Goal: Information Seeking & Learning: Compare options

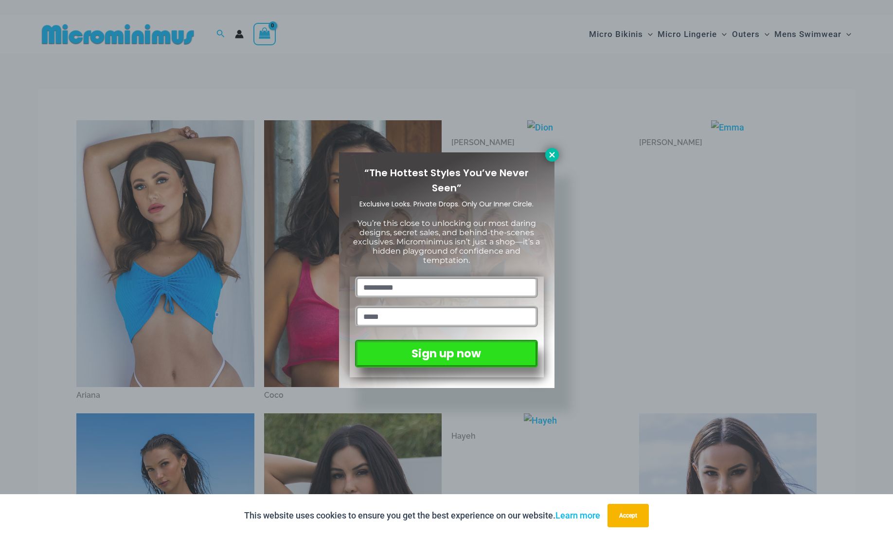
click at [553, 155] on icon at bounding box center [552, 154] width 9 height 9
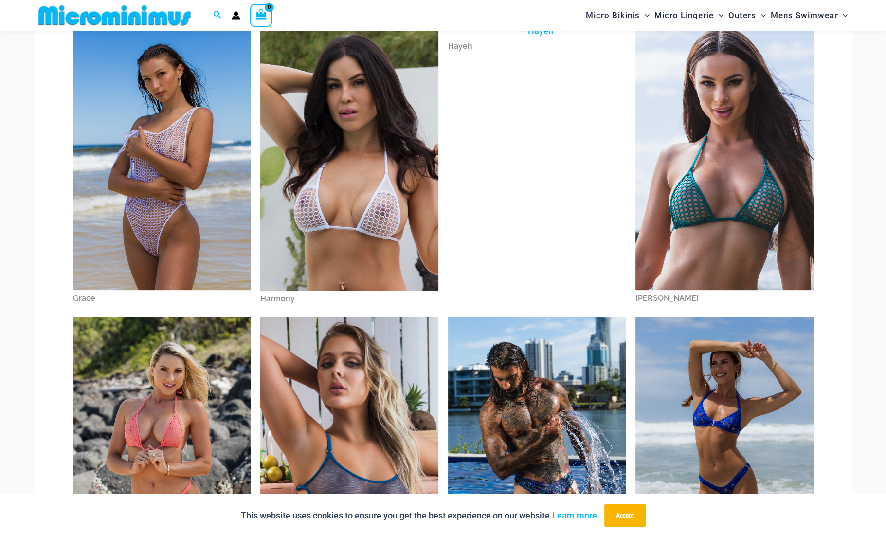
scroll to position [381, 0]
click at [372, 144] on img at bounding box center [349, 156] width 178 height 267
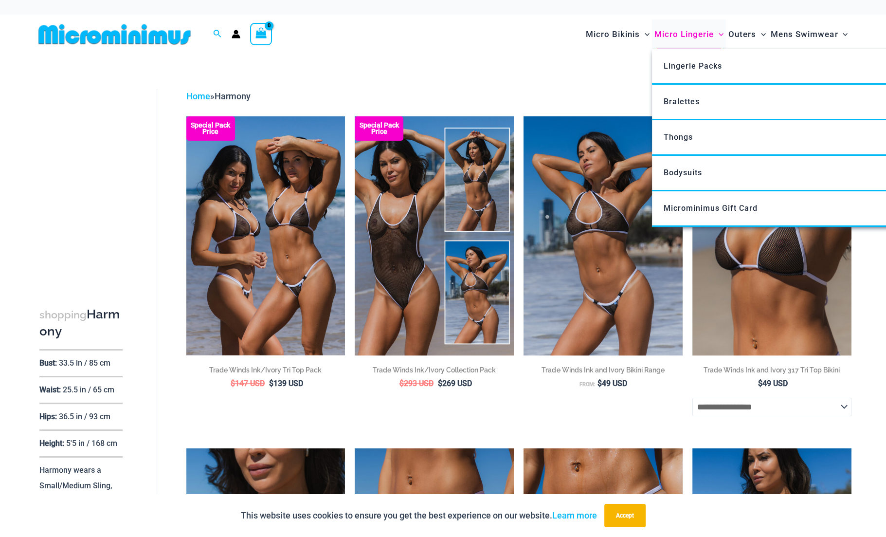
click at [678, 34] on span "Micro Lingerie" at bounding box center [683, 34] width 59 height 25
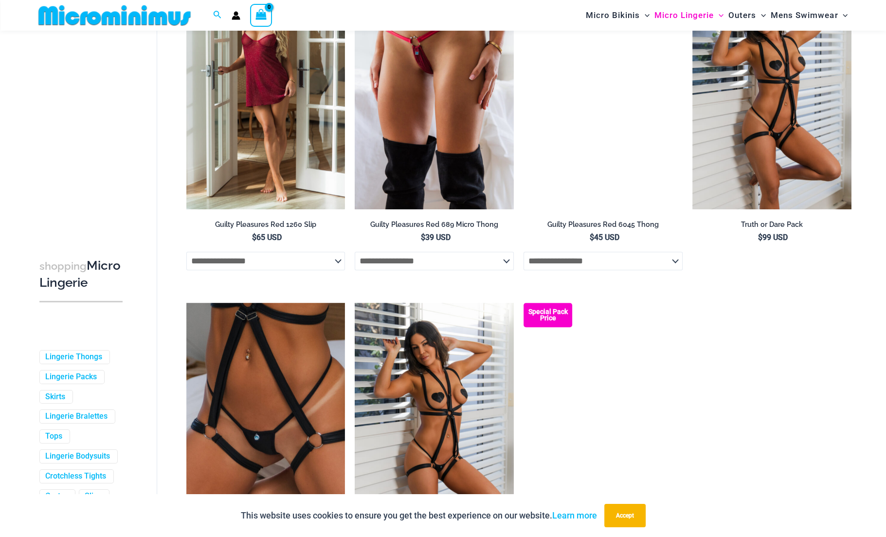
scroll to position [576, 0]
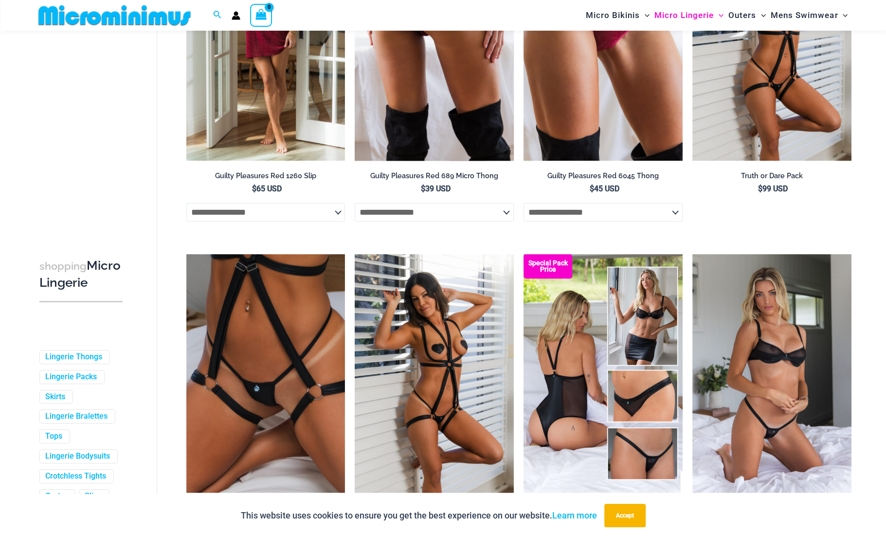
click at [421, 111] on img at bounding box center [434, 41] width 159 height 238
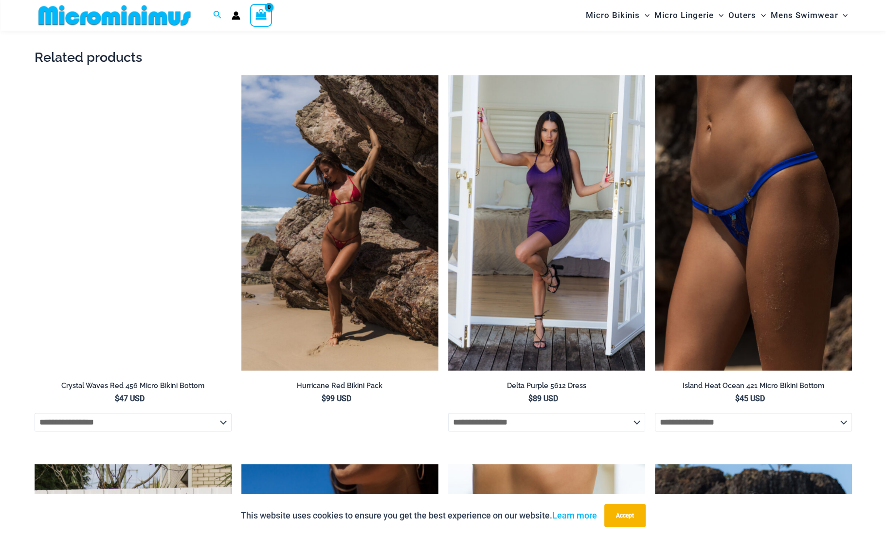
scroll to position [1694, 0]
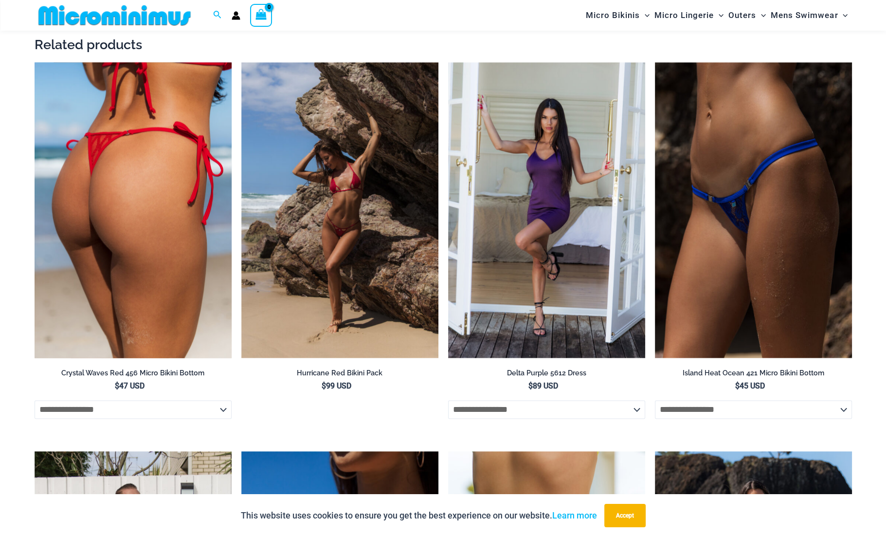
click at [167, 188] on img at bounding box center [133, 210] width 197 height 296
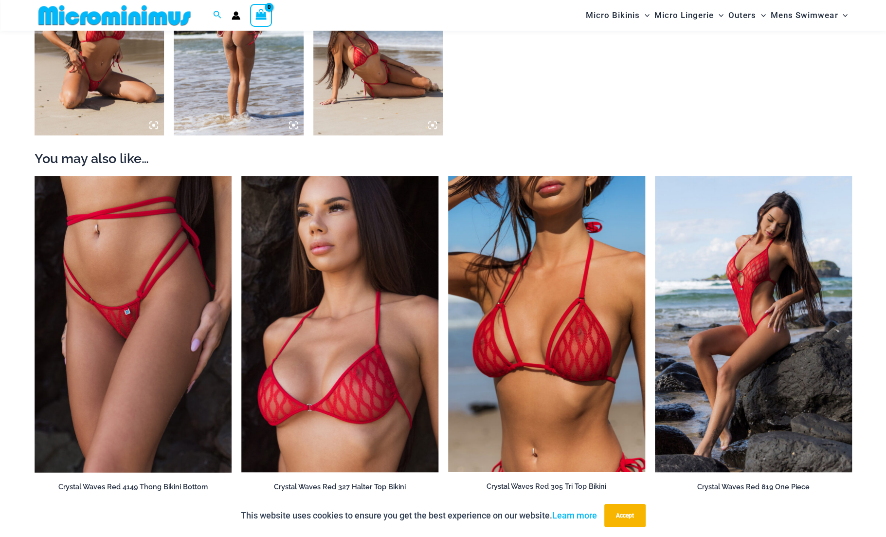
scroll to position [1015, 0]
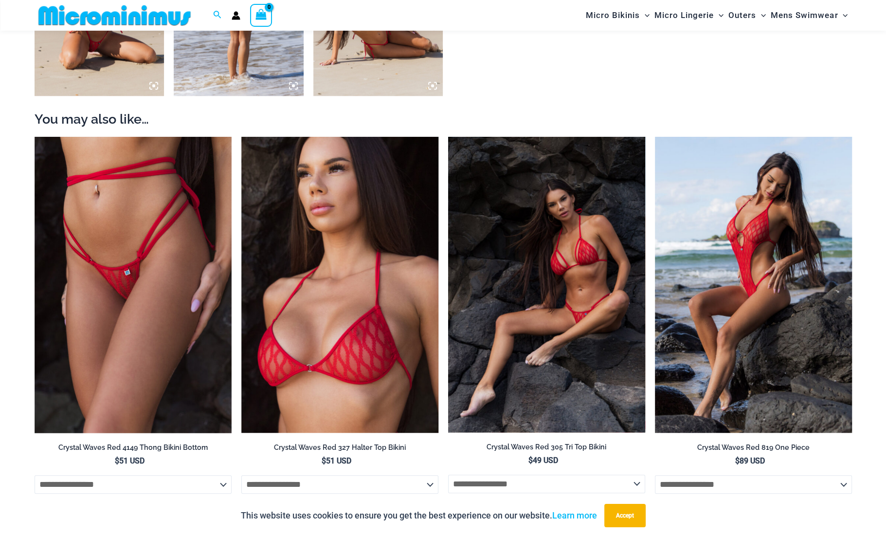
click at [553, 281] on img at bounding box center [546, 284] width 197 height 295
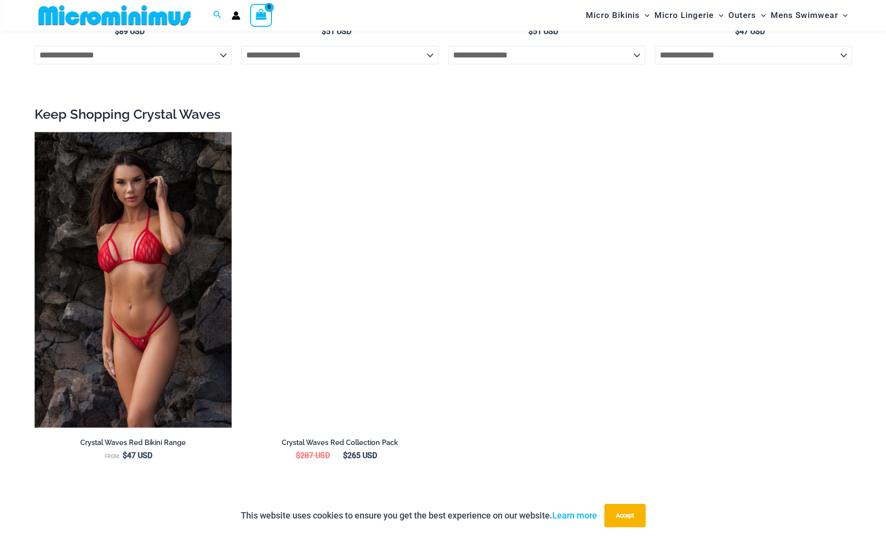
scroll to position [1452, 0]
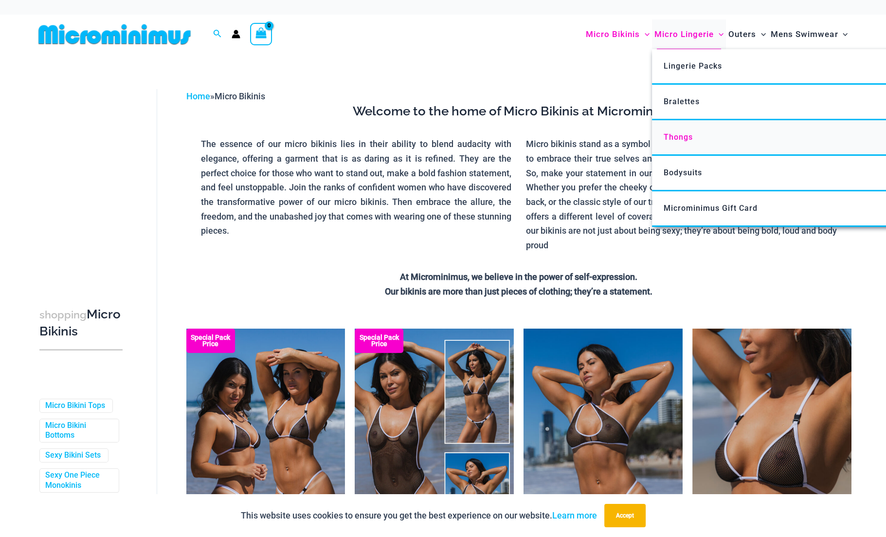
click at [677, 137] on span "Thongs" at bounding box center [678, 136] width 29 height 9
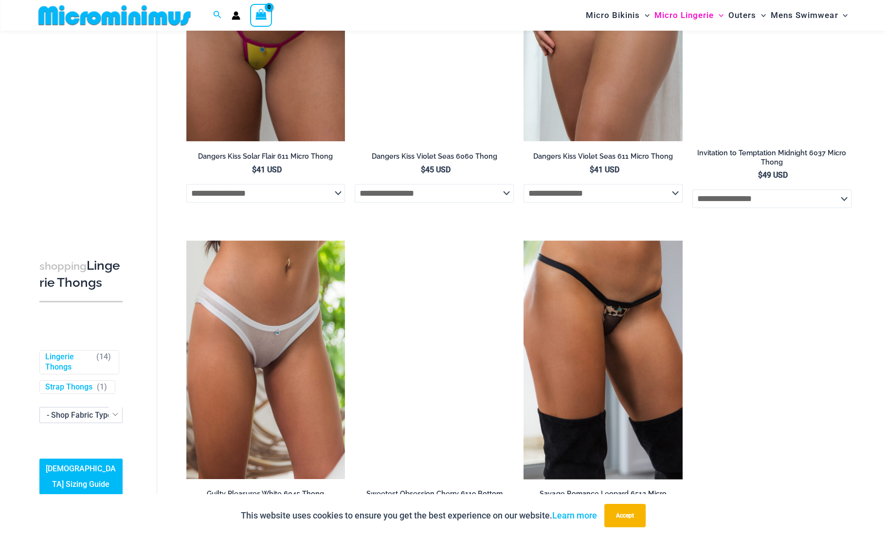
scroll to position [965, 0]
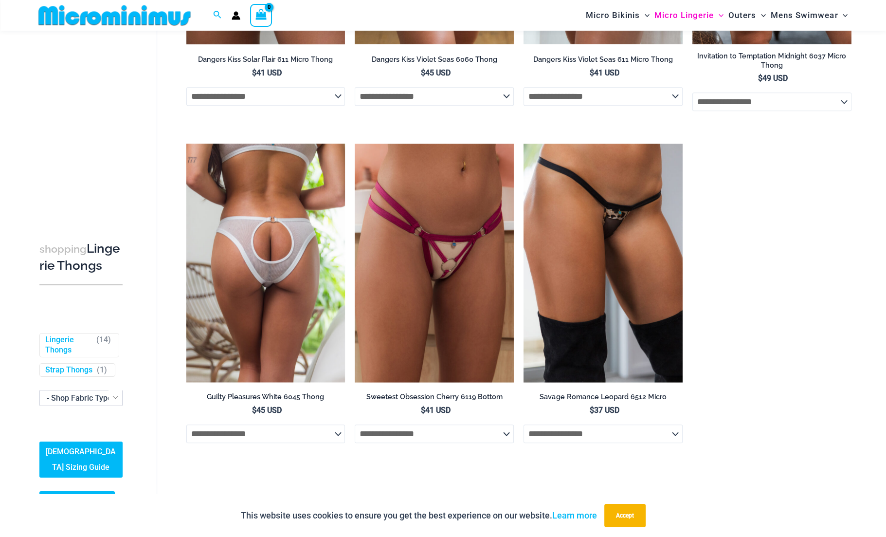
click at [309, 254] on img at bounding box center [265, 263] width 159 height 238
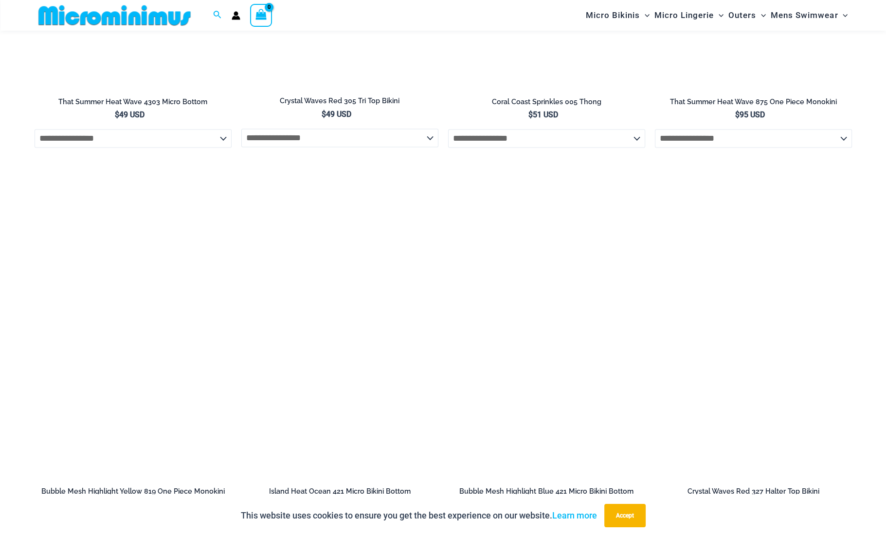
scroll to position [1793, 0]
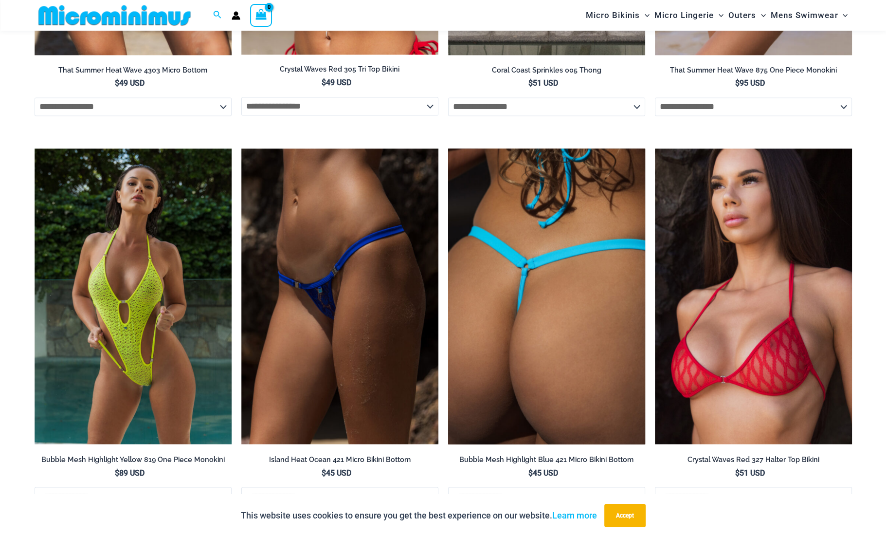
click at [544, 314] on img at bounding box center [546, 296] width 197 height 296
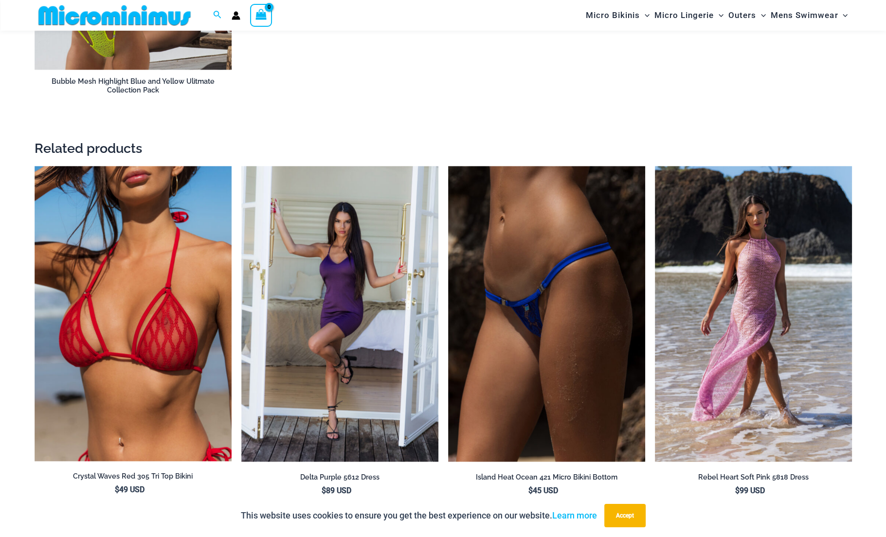
scroll to position [1744, 0]
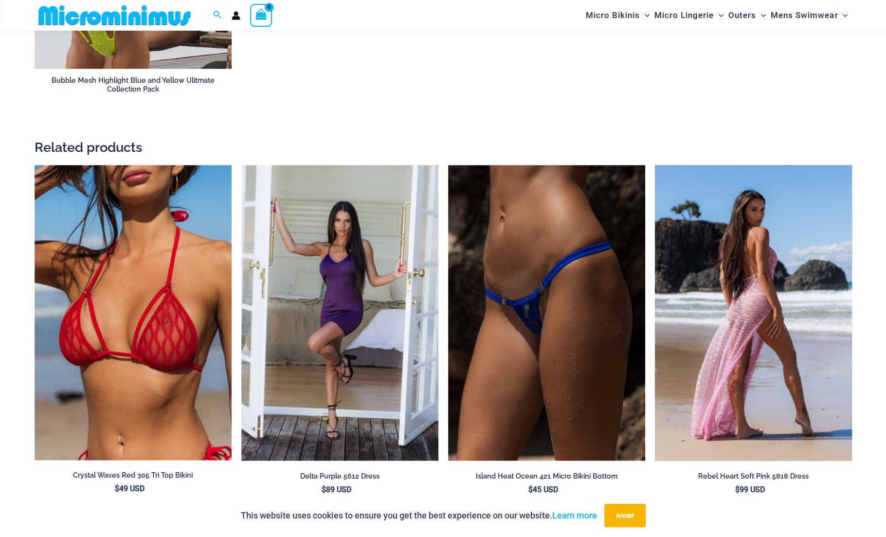
click at [733, 301] on img at bounding box center [753, 313] width 197 height 296
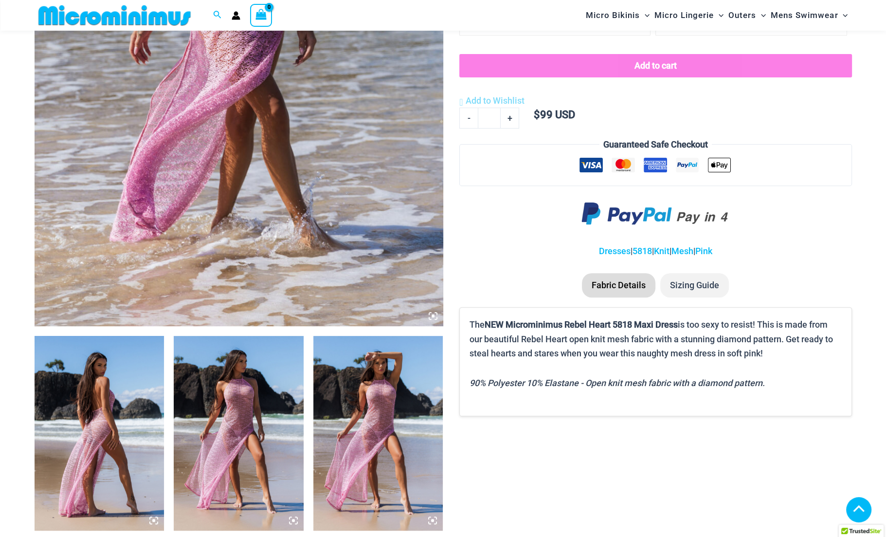
scroll to position [527, 0]
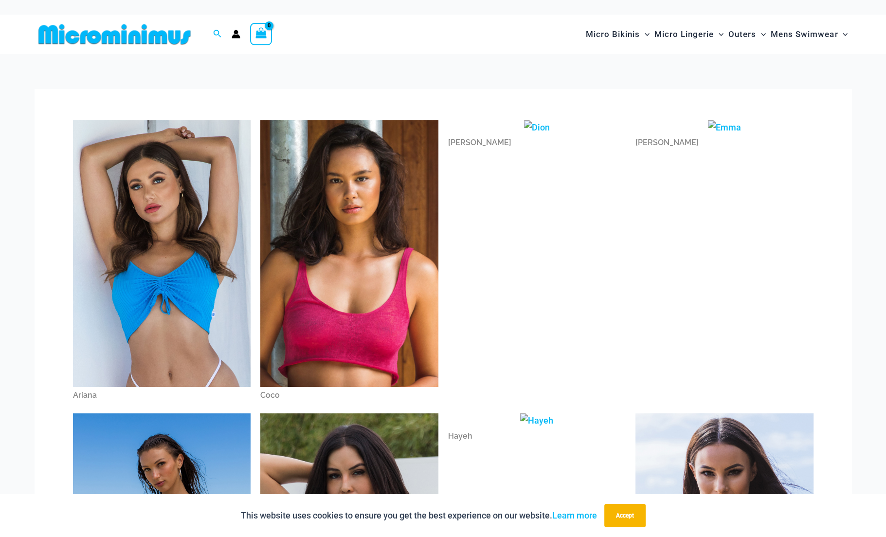
click at [236, 36] on icon "Account icon link" at bounding box center [236, 37] width 8 height 4
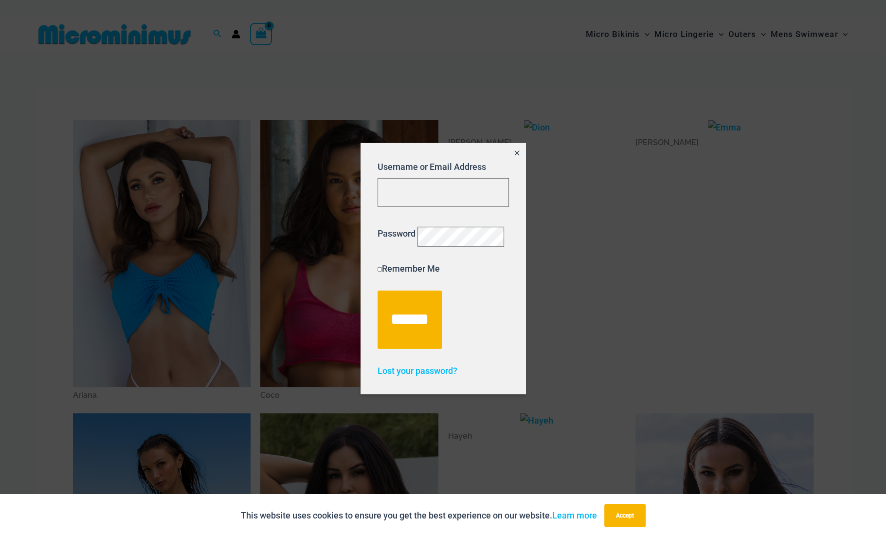
click at [513, 149] on icon "Close popup" at bounding box center [517, 153] width 8 height 8
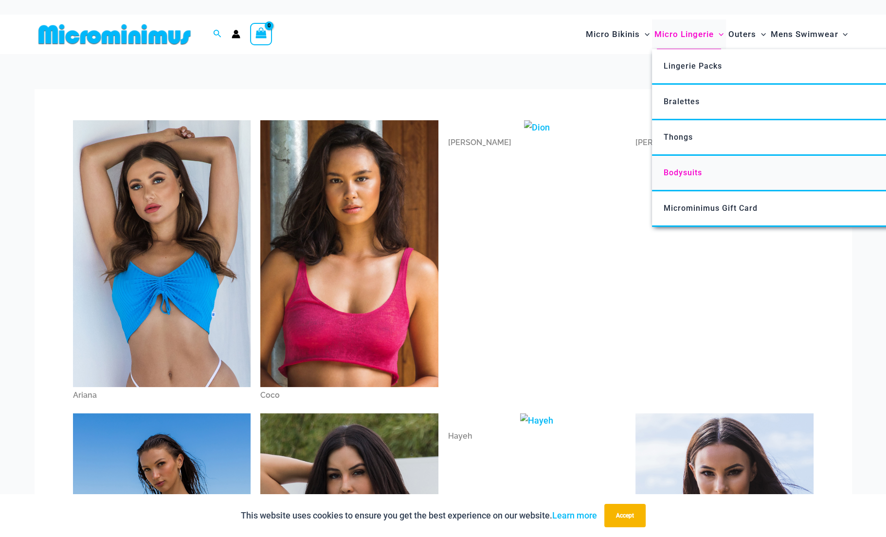
click at [678, 170] on span "Bodysuits" at bounding box center [683, 172] width 38 height 9
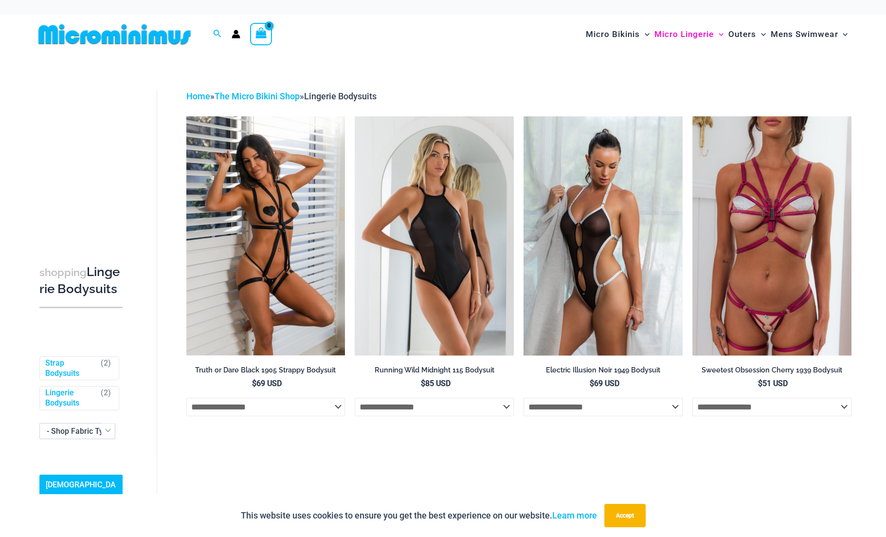
scroll to position [65, 0]
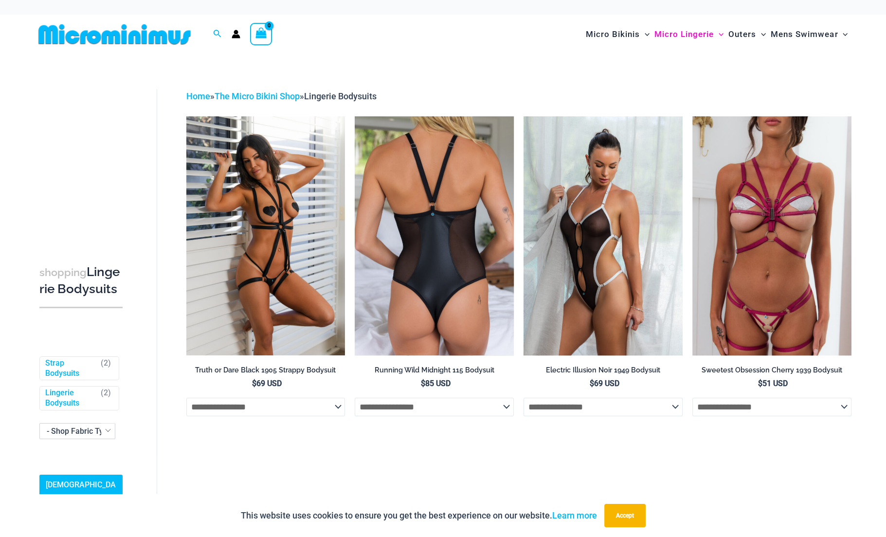
click at [500, 407] on select "**********" at bounding box center [434, 407] width 159 height 18
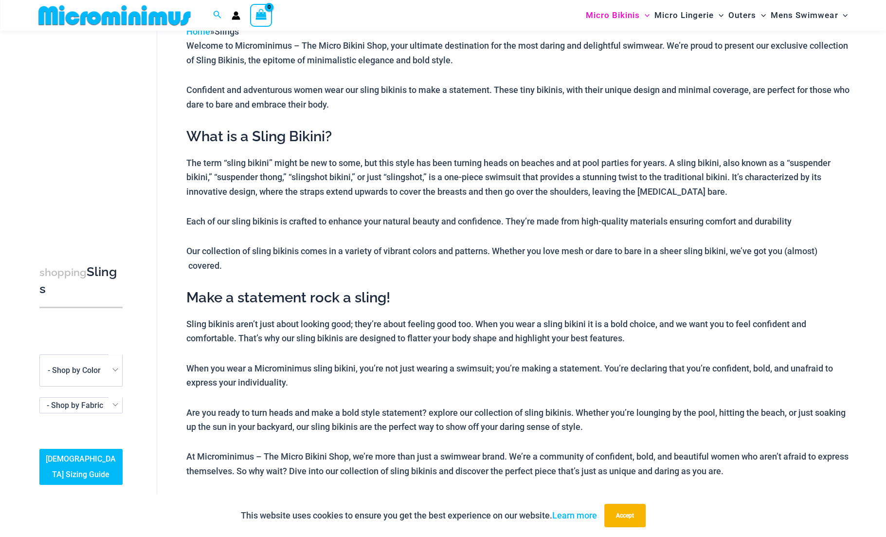
scroll to position [187, 0]
